Goal: Task Accomplishment & Management: Complete application form

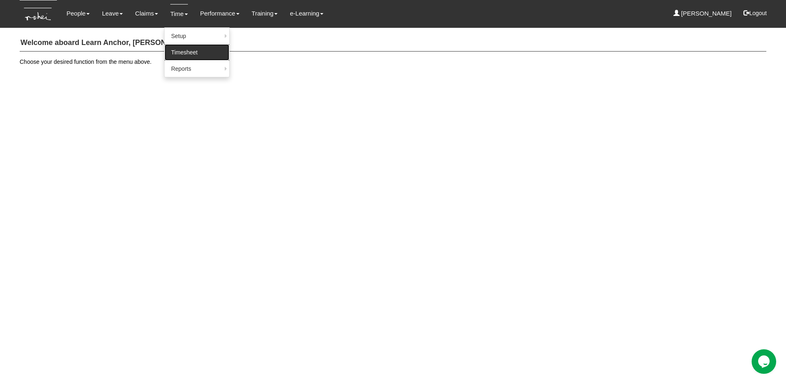
click at [183, 49] on link "Timesheet" at bounding box center [196, 52] width 65 height 16
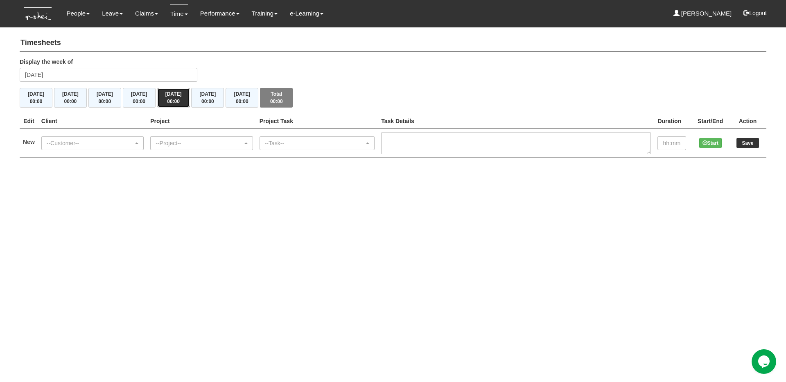
click at [164, 88] on button "Fri 10/10 00:00" at bounding box center [173, 98] width 33 height 20
click at [100, 14] on li "Leave Apply for Leave Approve Leave Claim Time Off-in-lieu Approve Time Off-in-…" at bounding box center [112, 13] width 33 height 27
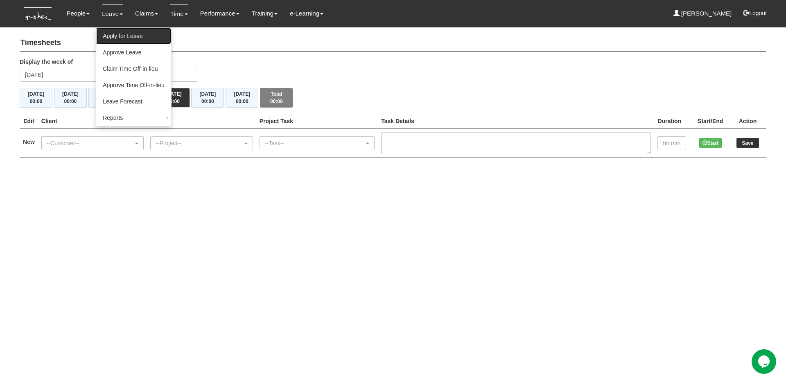
click at [109, 32] on link "Apply for Leave" at bounding box center [133, 36] width 75 height 16
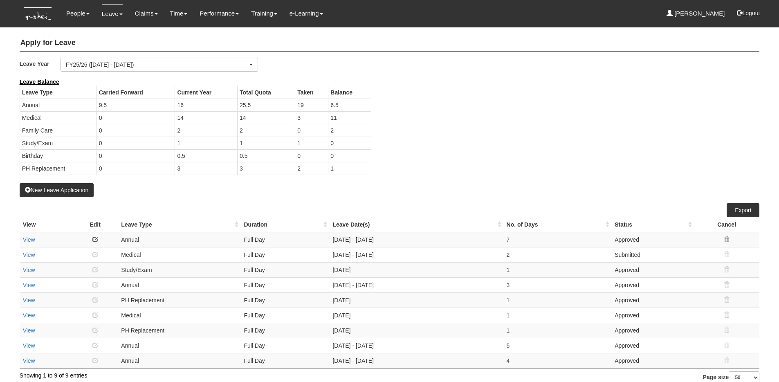
select select "50"
click at [157, 51] on link "Submit Claims" at bounding box center [161, 52] width 65 height 16
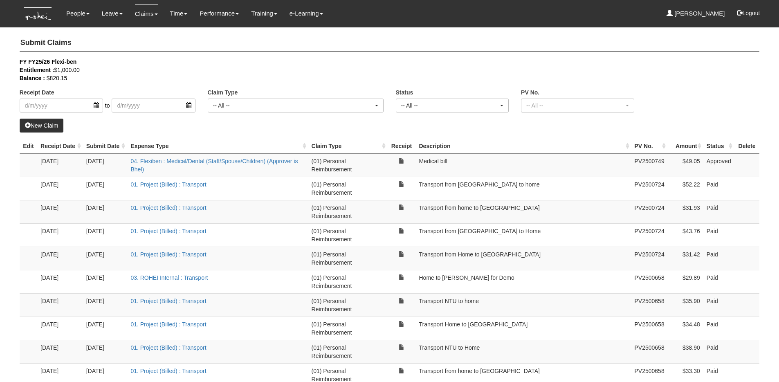
select select "50"
click at [54, 126] on link "New Claim" at bounding box center [42, 126] width 44 height 14
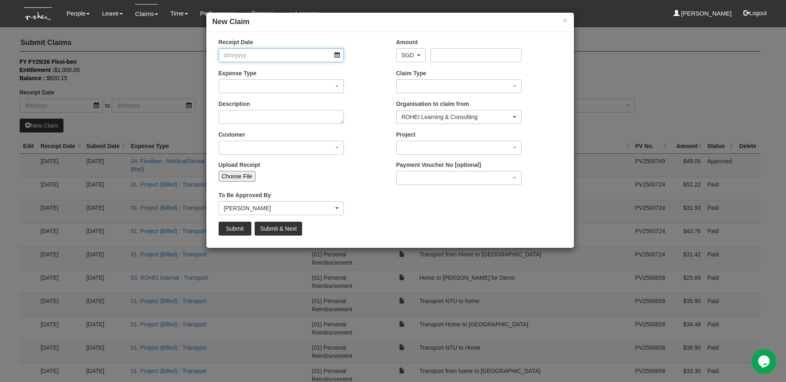
click at [281, 58] on input "Receipt Date" at bounding box center [281, 55] width 126 height 14
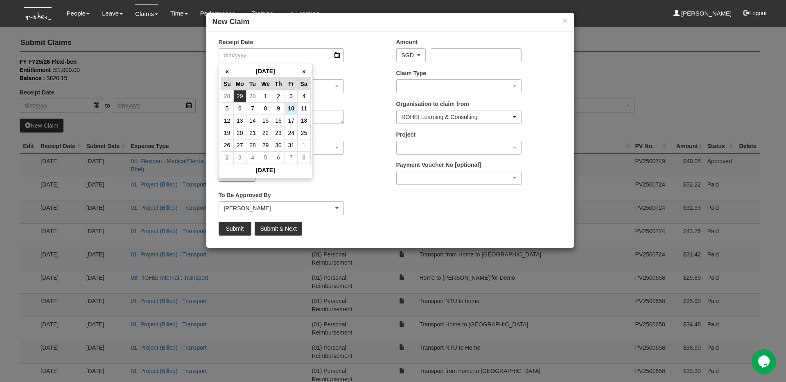
click at [241, 93] on td "29" at bounding box center [239, 96] width 13 height 12
type input "[DATE]"
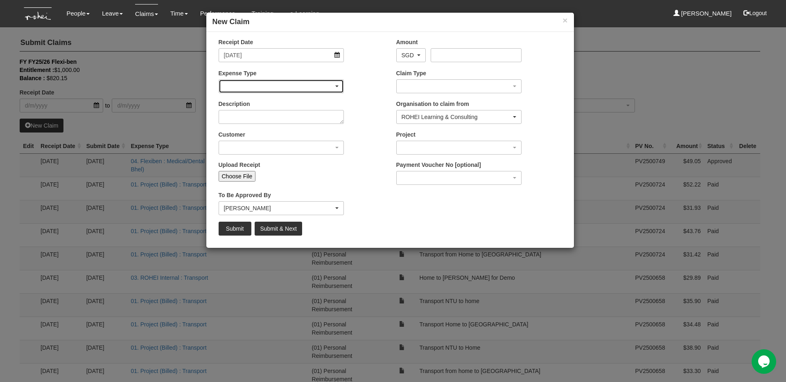
click at [259, 89] on div "button" at bounding box center [281, 86] width 125 height 13
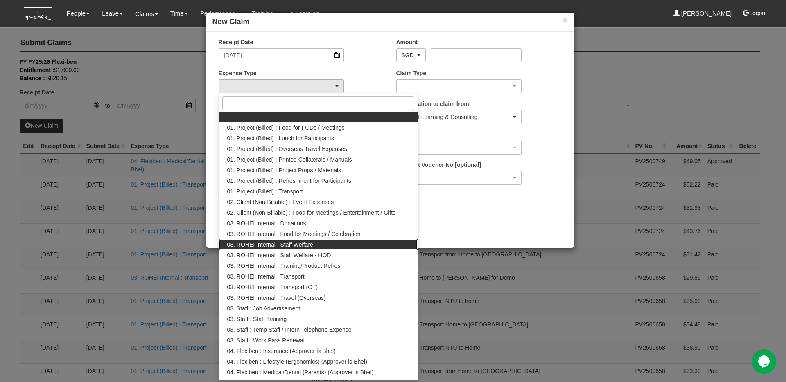
click at [299, 246] on span "03. ROHEI Internal : Staff Welfare" at bounding box center [270, 245] width 86 height 8
select select "210"
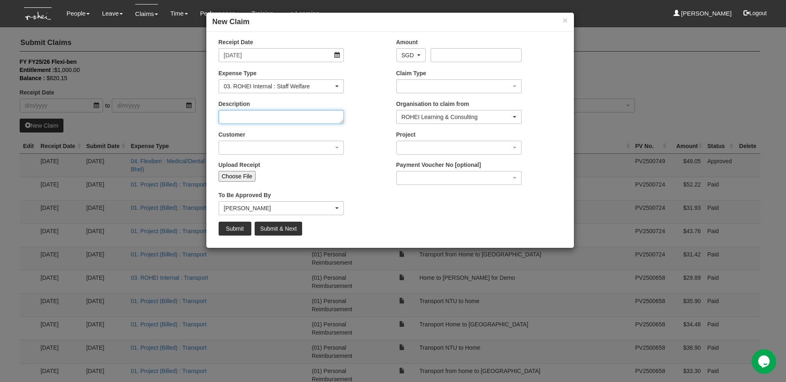
click at [281, 115] on textarea "Description" at bounding box center [281, 117] width 126 height 14
type textarea "Birthday cake for [PERSON_NAME]"
click at [455, 55] on input "Amount" at bounding box center [475, 55] width 91 height 14
click at [465, 194] on div "Receipt Date [DATE] Amount AED AFN ALL AMD ANG AOA ARS AUD AWG AZN BAM BBD BDT …" at bounding box center [389, 140] width 367 height 204
click at [464, 50] on input "23.39" at bounding box center [475, 55] width 91 height 14
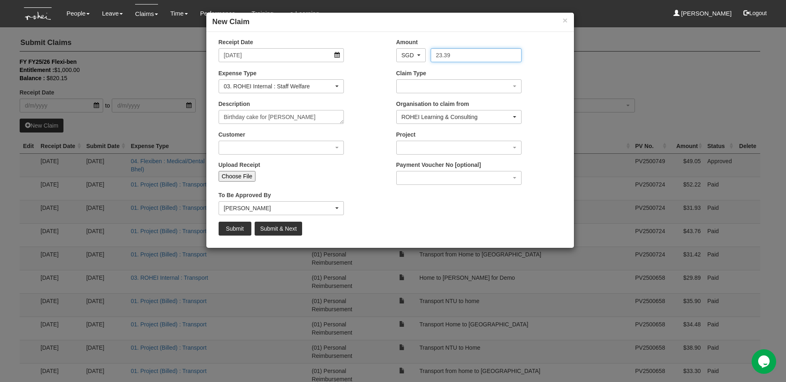
click at [464, 50] on input "23.39" at bounding box center [475, 55] width 91 height 14
click at [465, 55] on input "23.39" at bounding box center [475, 55] width 91 height 14
type input "23.30"
click at [441, 86] on div "button" at bounding box center [458, 86] width 125 height 13
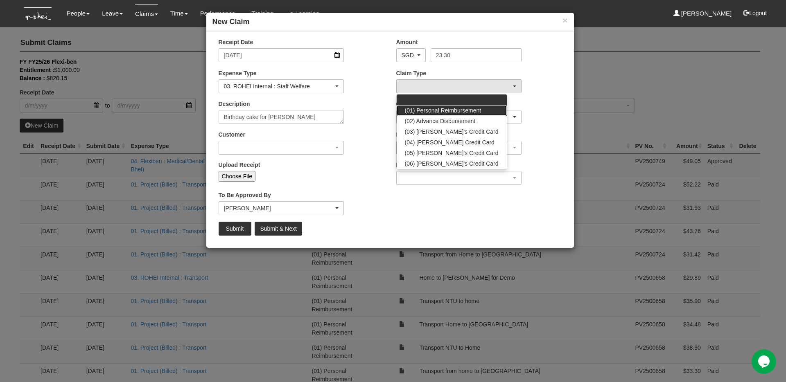
click at [446, 108] on span "(01) Personal Reimbursement" at bounding box center [443, 110] width 77 height 8
select select "14"
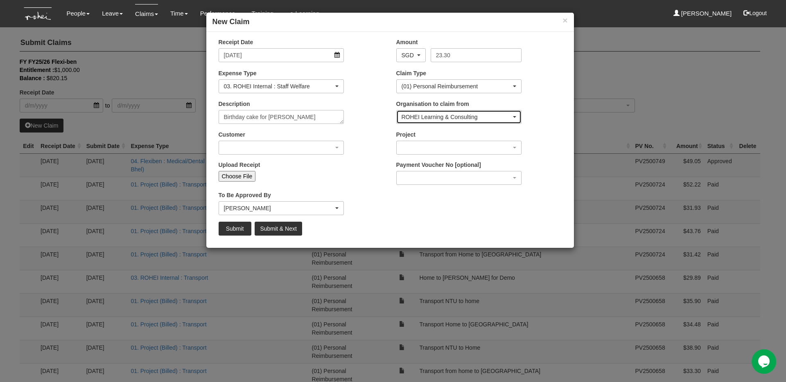
click at [447, 119] on div "ROHEI Learning & Consulting" at bounding box center [456, 117] width 110 height 8
click at [365, 131] on div "Customer (N/A) _ROHEI Internal 3M ASIA PACIFIC PRIVATE LTD [DOMAIN_NAME] AbbVie…" at bounding box center [301, 146] width 178 height 30
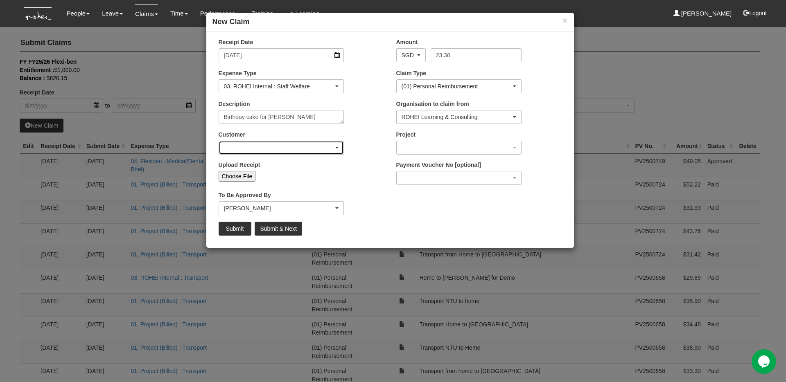
click at [322, 152] on div "button" at bounding box center [281, 147] width 125 height 13
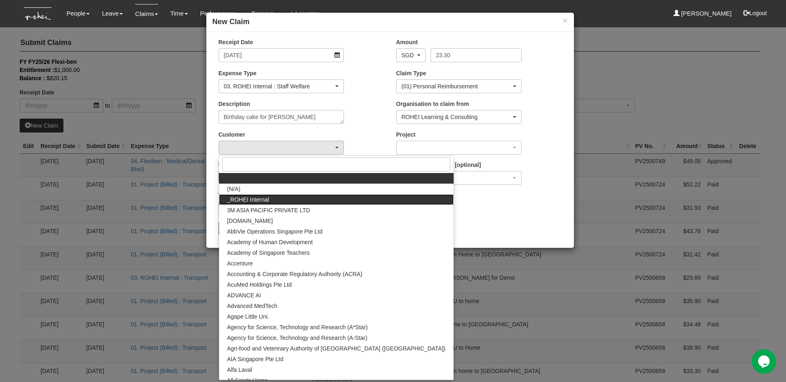
click at [311, 198] on link "_ROHEI Internal" at bounding box center [336, 199] width 234 height 11
select select "397"
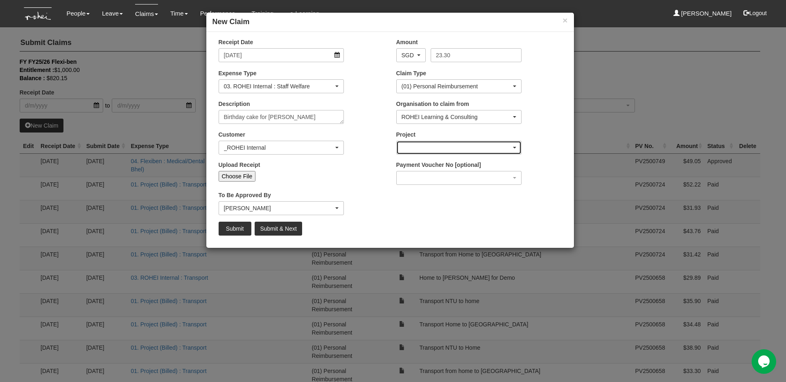
click at [423, 153] on div "button" at bounding box center [458, 147] width 125 height 13
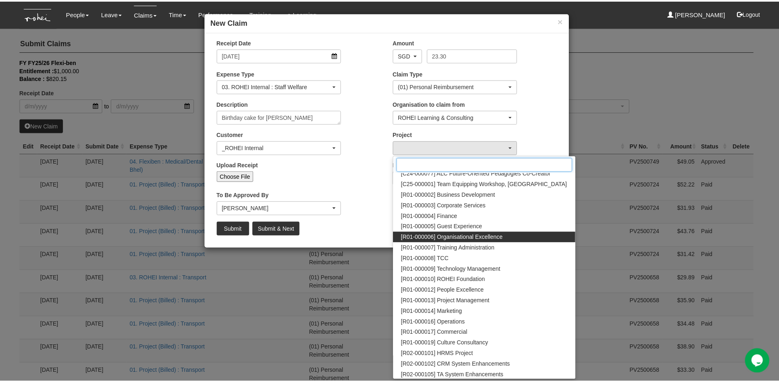
scroll to position [29, 0]
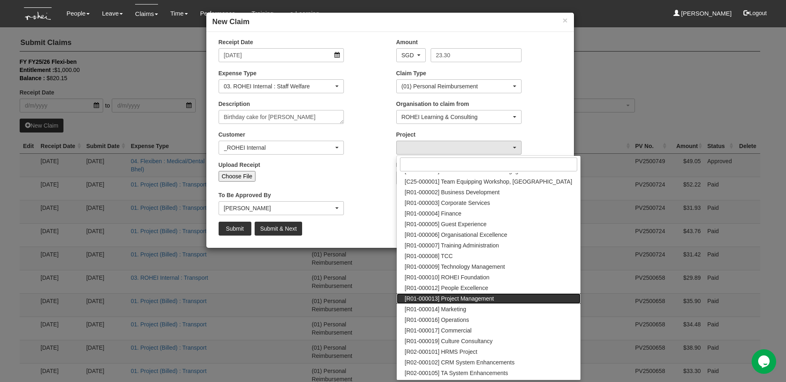
click at [482, 302] on span "[R01-000013] Project Management" at bounding box center [449, 299] width 89 height 8
select select "1495"
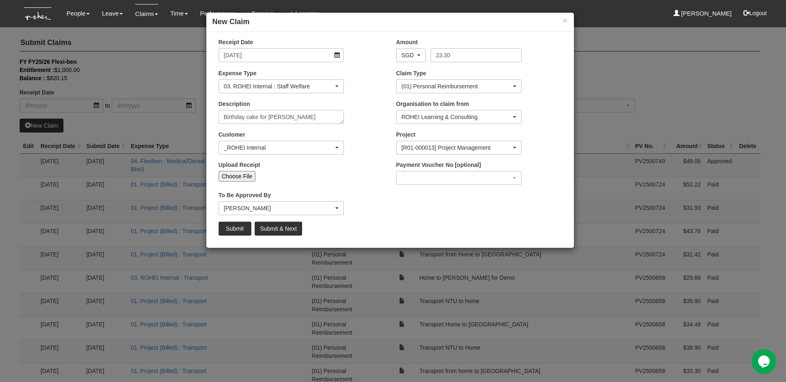
click at [239, 173] on input "Choose File" at bounding box center [236, 176] width 37 height 11
type input "C:\fakepath\Grab E-Receipt - Birthday cake for [PERSON_NAME].pdf"
type input "Choose Another File"
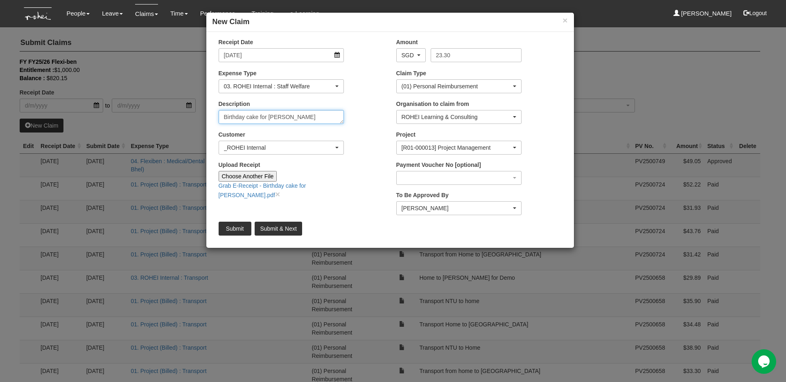
click at [310, 121] on textarea "Birthday cake for [PERSON_NAME]" at bounding box center [281, 117] width 126 height 14
click at [238, 226] on input "Submit" at bounding box center [234, 229] width 33 height 14
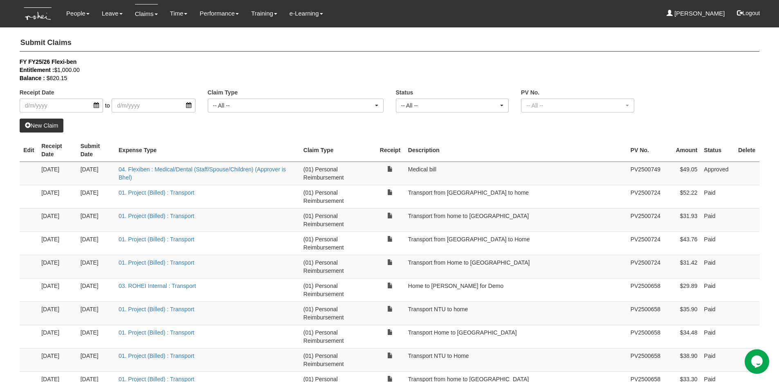
select select "50"
